Goal: Task Accomplishment & Management: Use online tool/utility

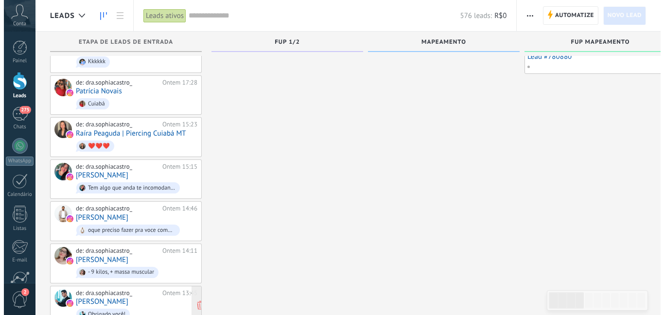
scroll to position [243, 0]
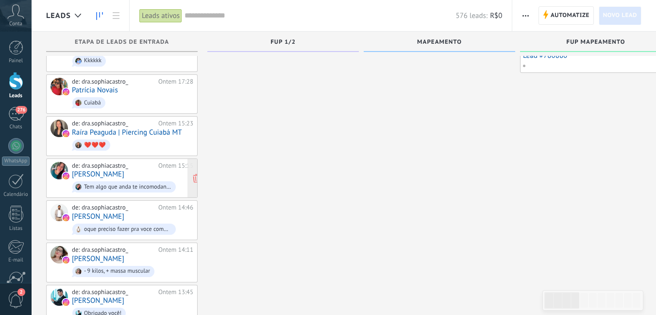
click at [152, 172] on div "de: dra.sophiacastro_ Ontem 15:15 [PERSON_NAME] Tem algo que anda te incomodand…" at bounding box center [132, 178] width 121 height 33
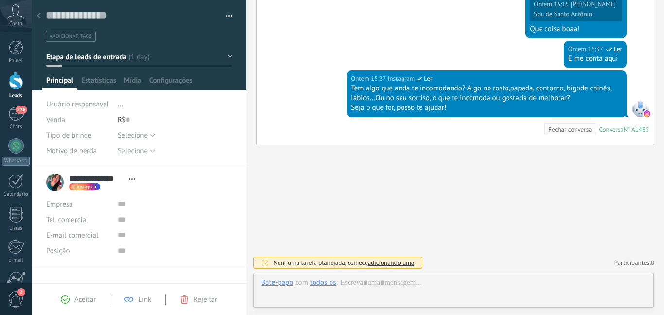
scroll to position [15, 0]
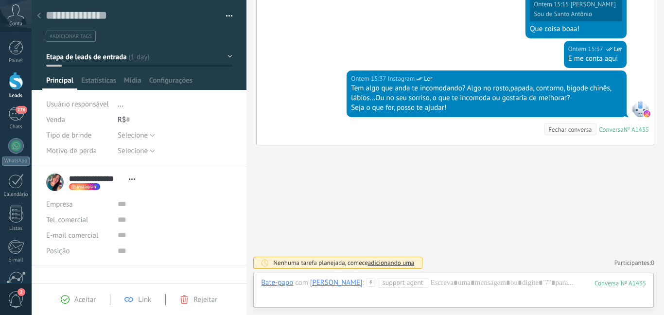
click at [370, 283] on icon at bounding box center [370, 282] width 9 height 9
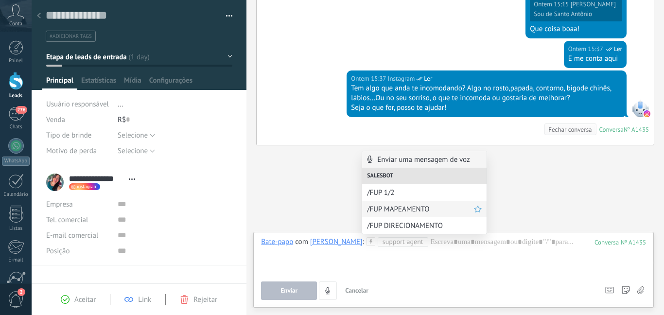
click at [374, 205] on span "/FUP MAPEAMENTO" at bounding box center [420, 209] width 107 height 9
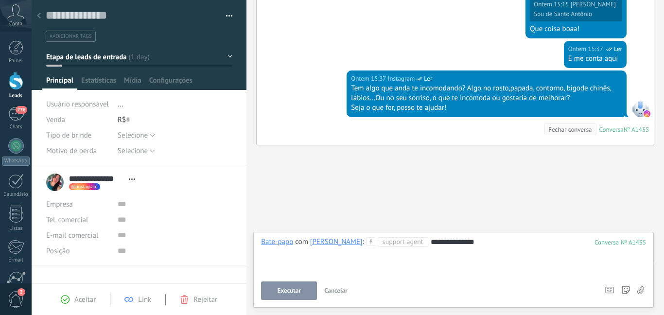
click at [293, 289] on span "Executar" at bounding box center [288, 290] width 23 height 7
